Goal: Task Accomplishment & Management: Manage account settings

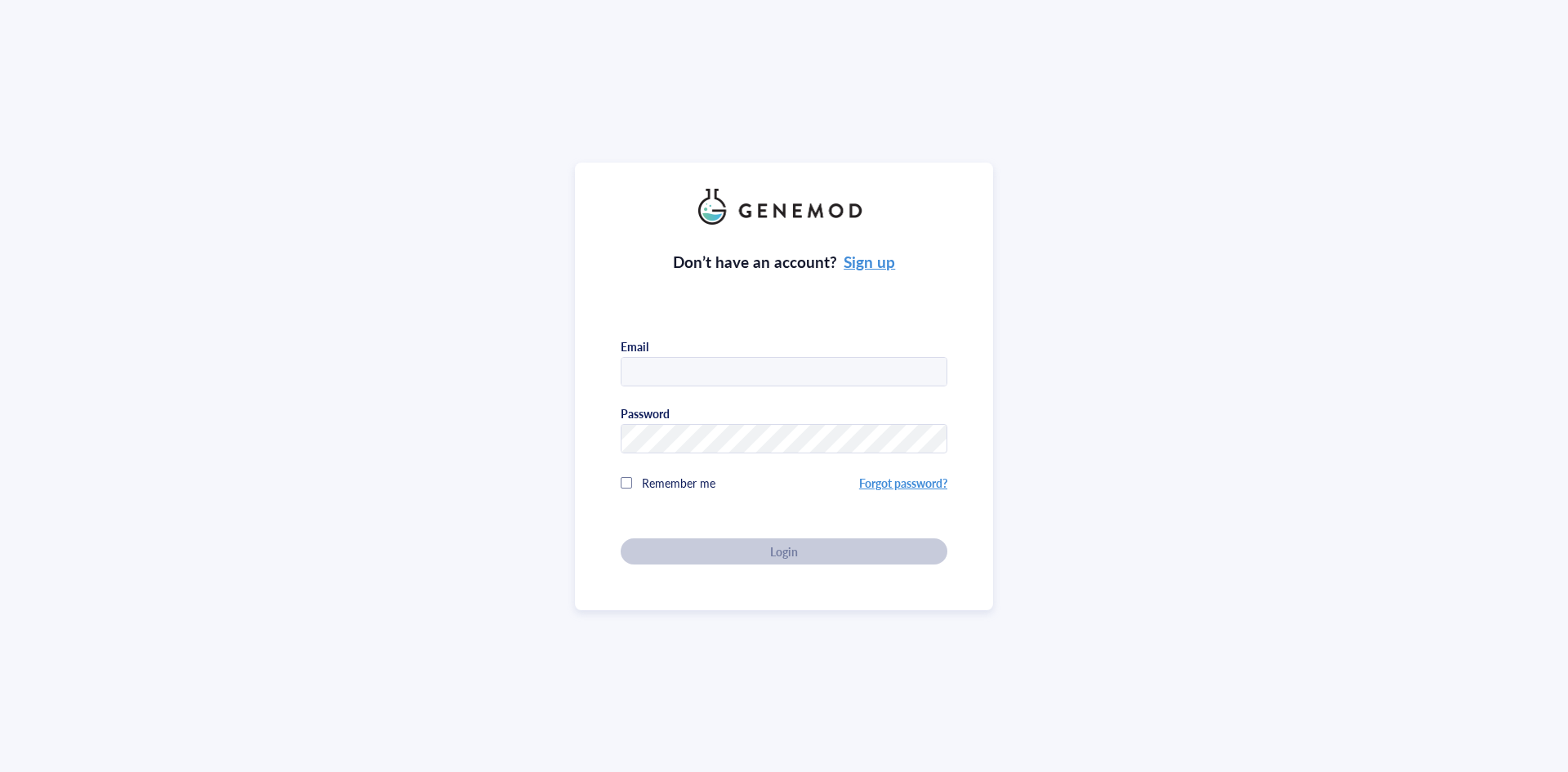
type input "[EMAIL_ADDRESS][DOMAIN_NAME]"
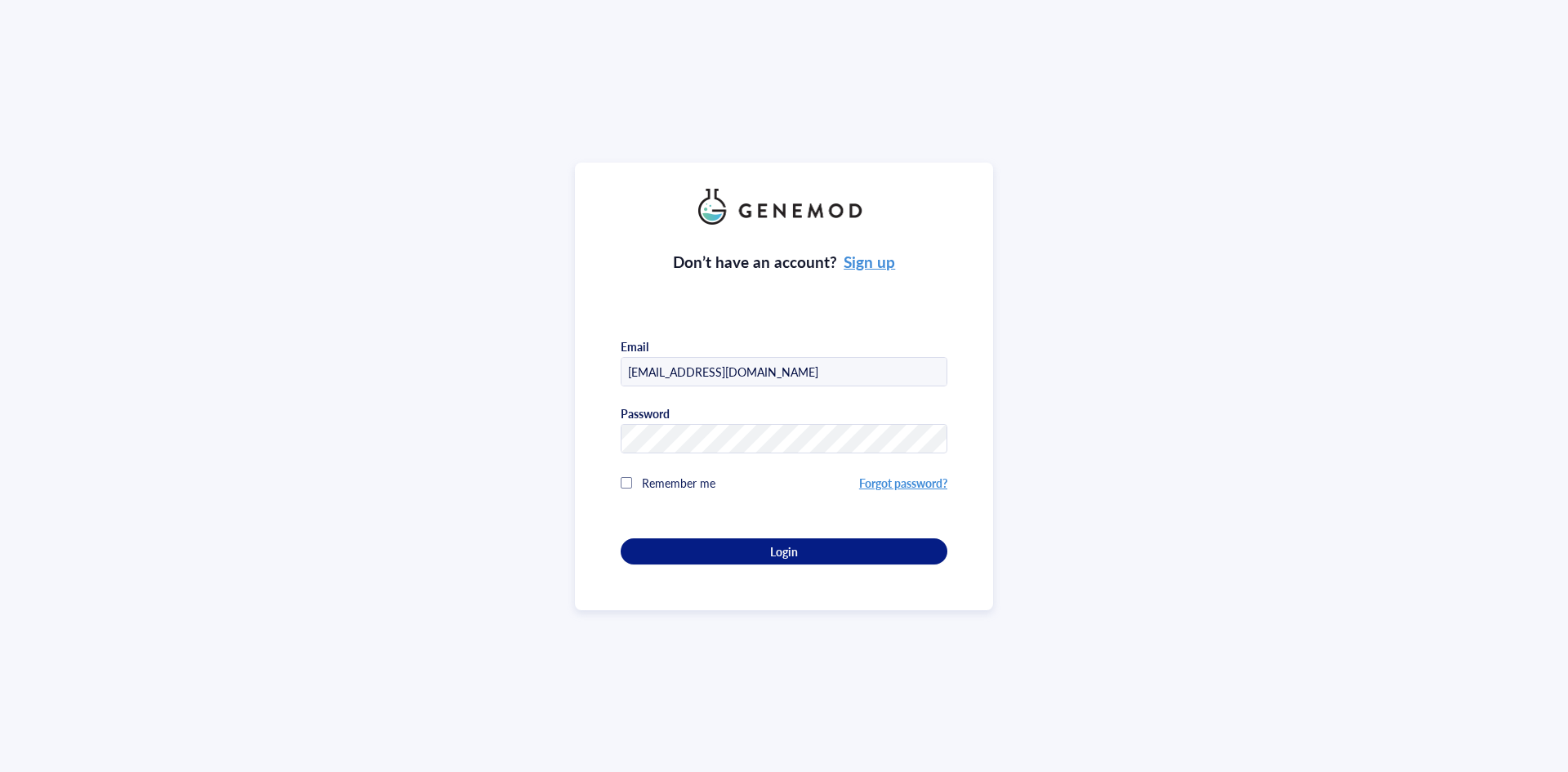
click at [458, 529] on div "Don’t have an account? Sign up Email [EMAIL_ADDRESS][DOMAIN_NAME] Password Reme…" at bounding box center [784, 386] width 1568 height 772
click at [784, 547] on span "Login" at bounding box center [784, 550] width 28 height 14
